Goal: Task Accomplishment & Management: Manage account settings

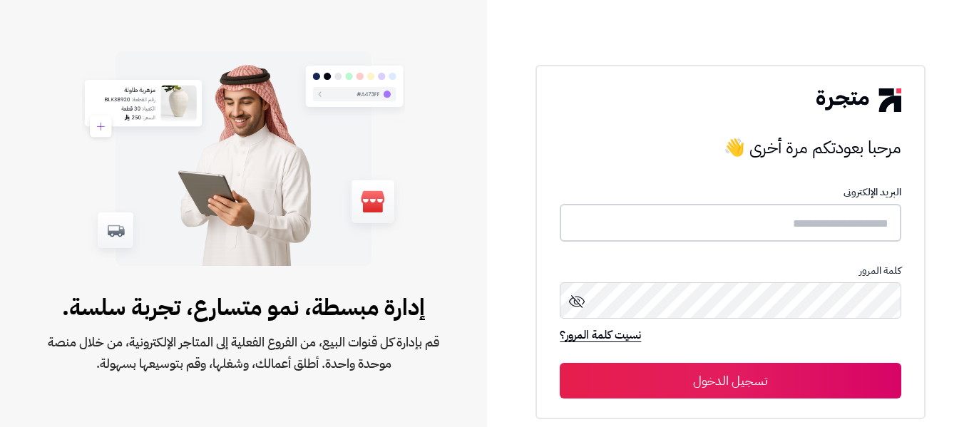
click at [667, 221] on input "text" at bounding box center [730, 223] width 341 height 38
type input "*"
type input "*****"
click at [736, 391] on button "تسجيل الدخول" at bounding box center [730, 381] width 341 height 36
